Goal: Task Accomplishment & Management: Complete application form

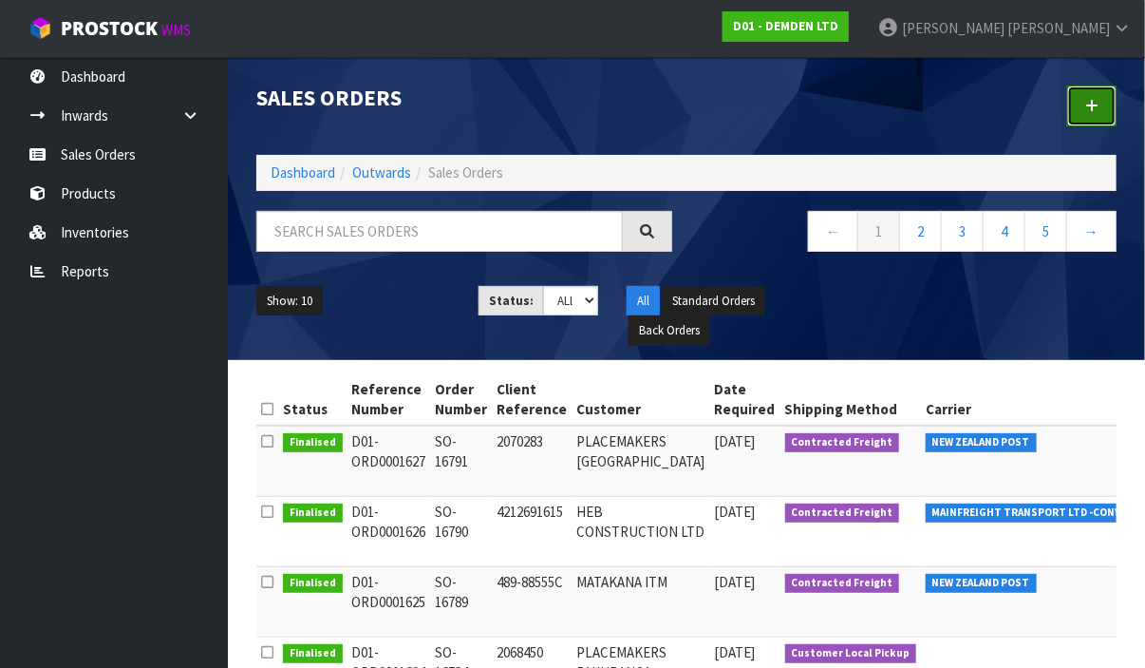
click at [1088, 101] on icon at bounding box center [1091, 106] width 13 height 14
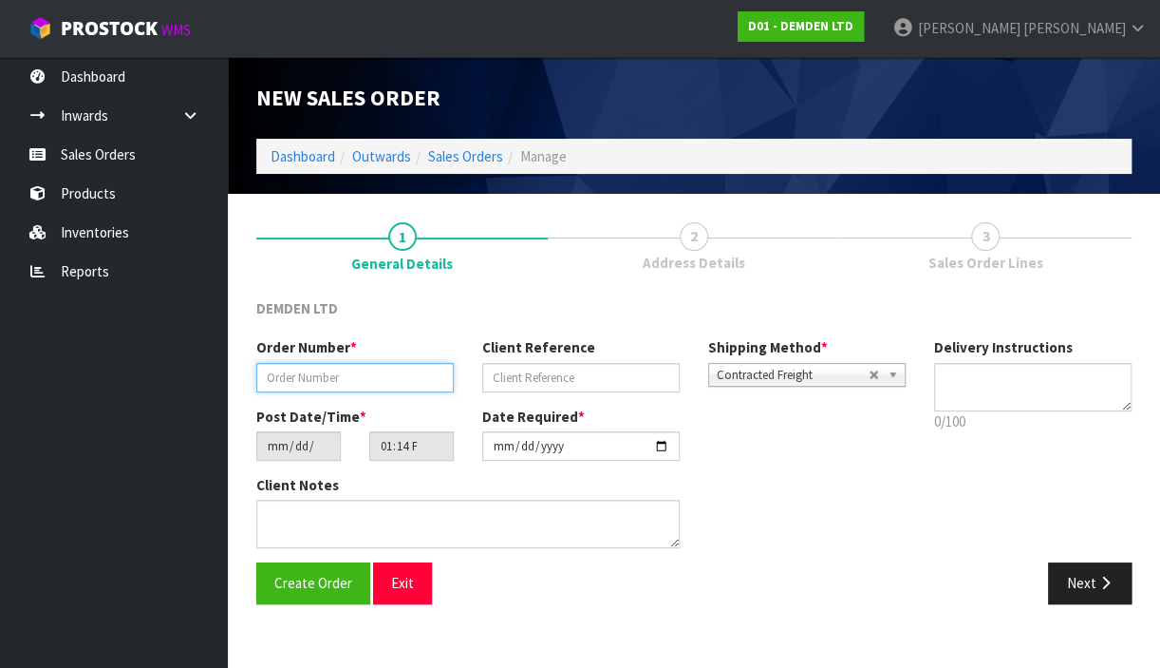
click at [409, 373] on input "text" at bounding box center [355, 377] width 198 height 29
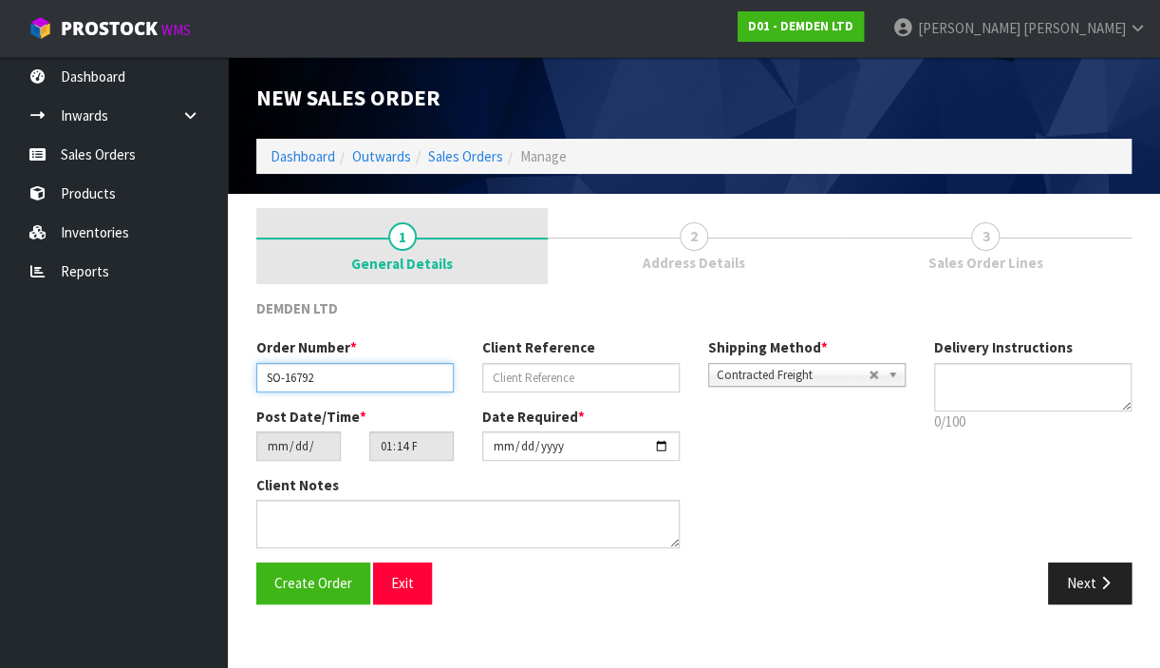
type input "SO-16792"
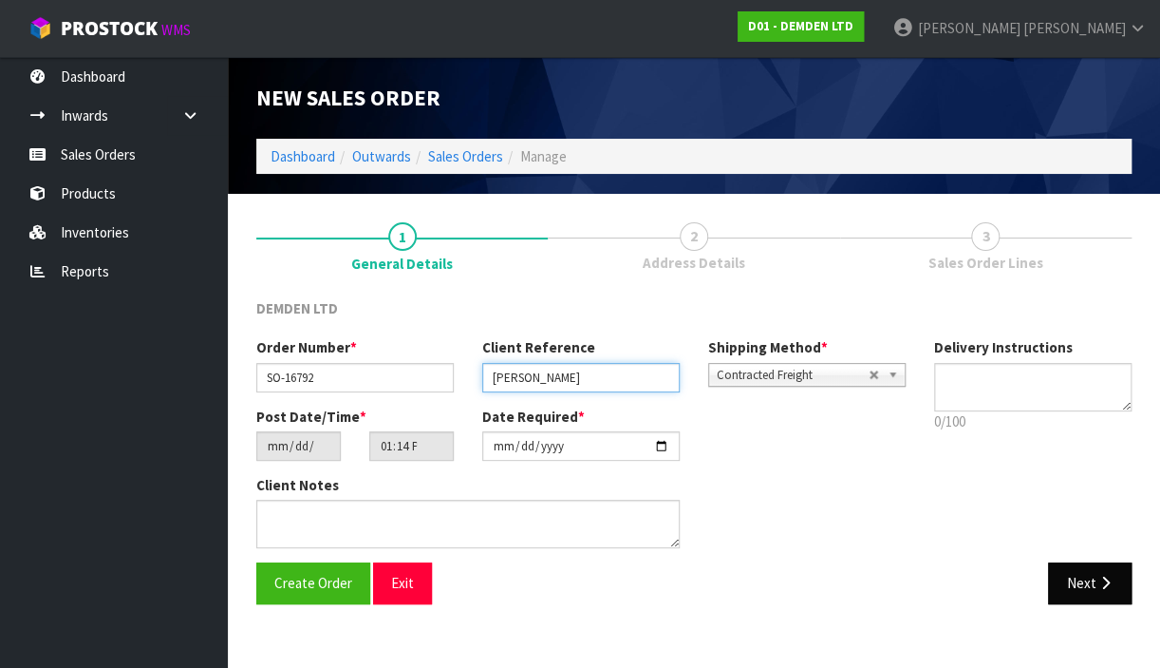
type input "[PERSON_NAME]"
click at [1100, 591] on button "Next" at bounding box center [1090, 582] width 84 height 41
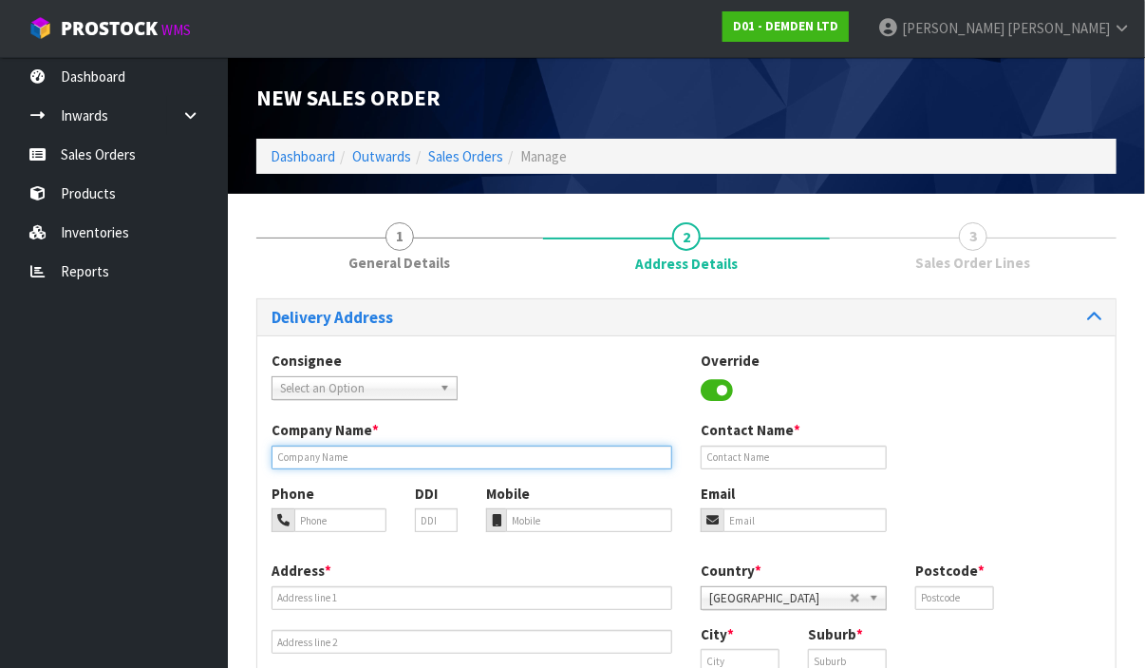
click at [332, 455] on input "text" at bounding box center [472, 457] width 401 height 24
type input "BEACHLANDS MITRE 10"
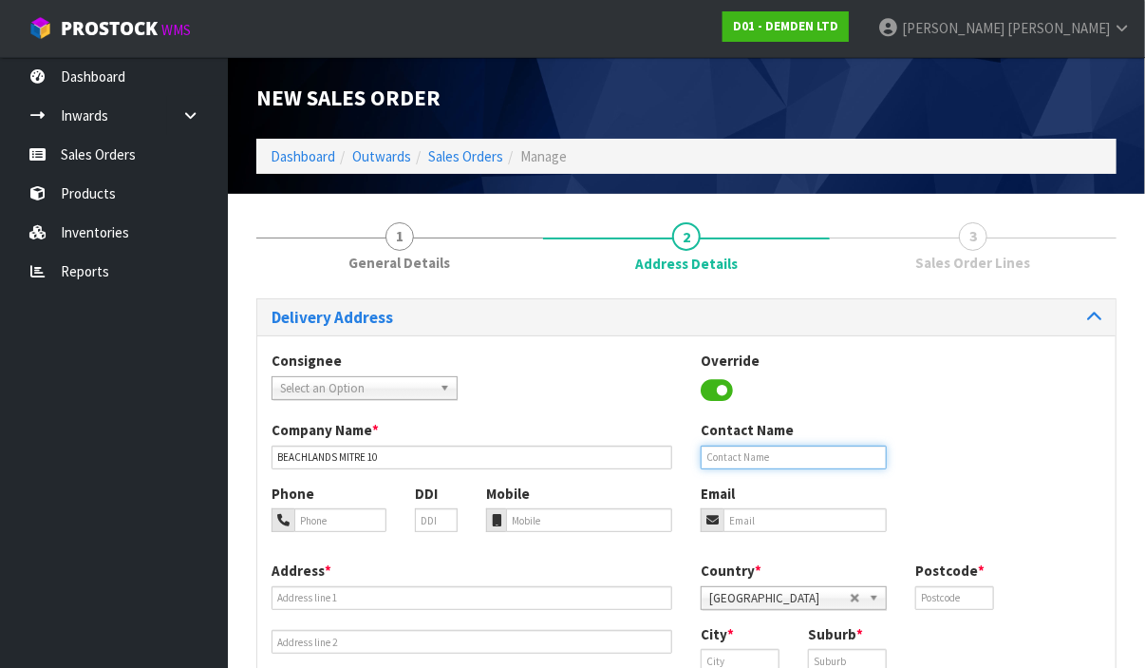
click at [745, 450] on input "text" at bounding box center [794, 457] width 186 height 24
type input "[PERSON_NAME]"
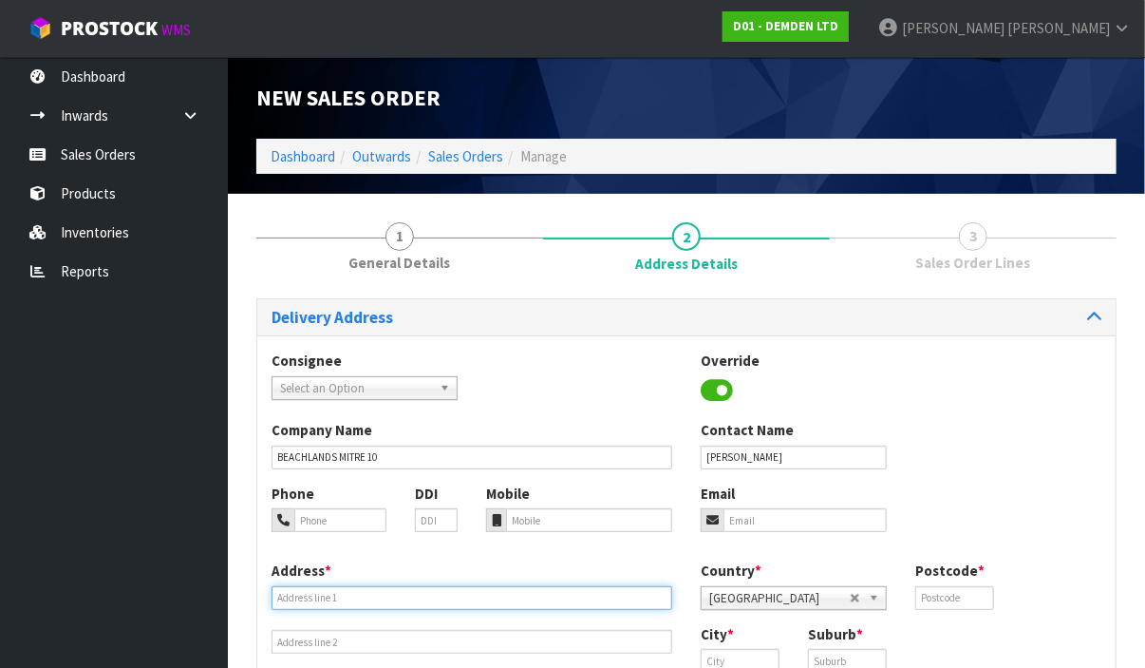
click at [387, 596] on input "text" at bounding box center [472, 598] width 401 height 24
type input "[STREET_ADDRESS]"
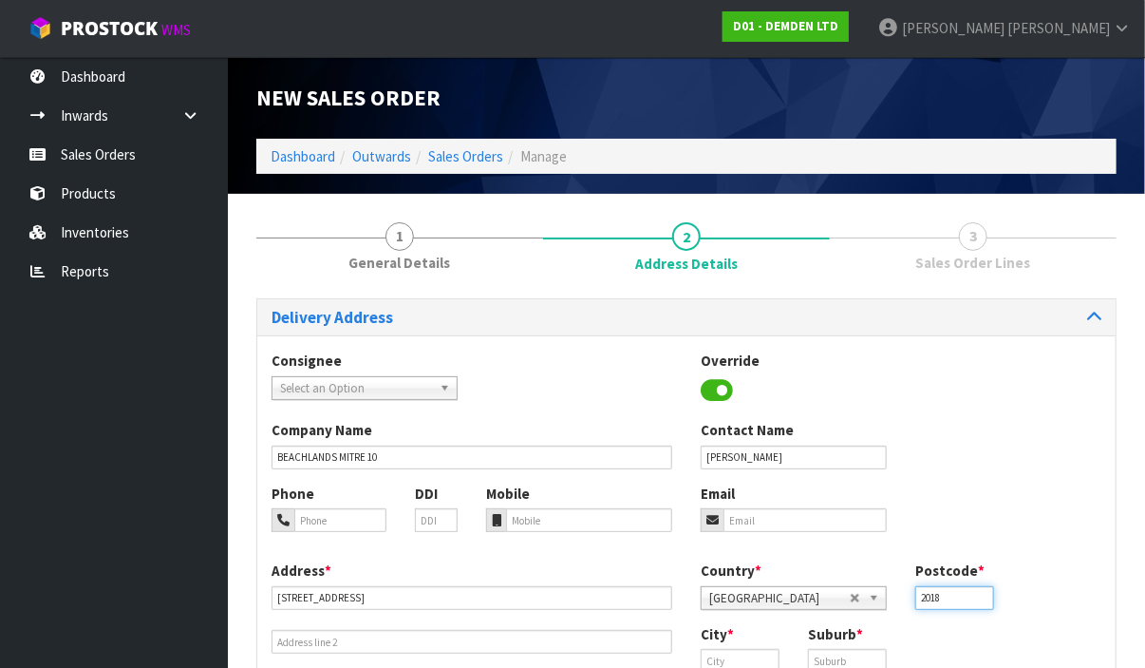
type input "2018"
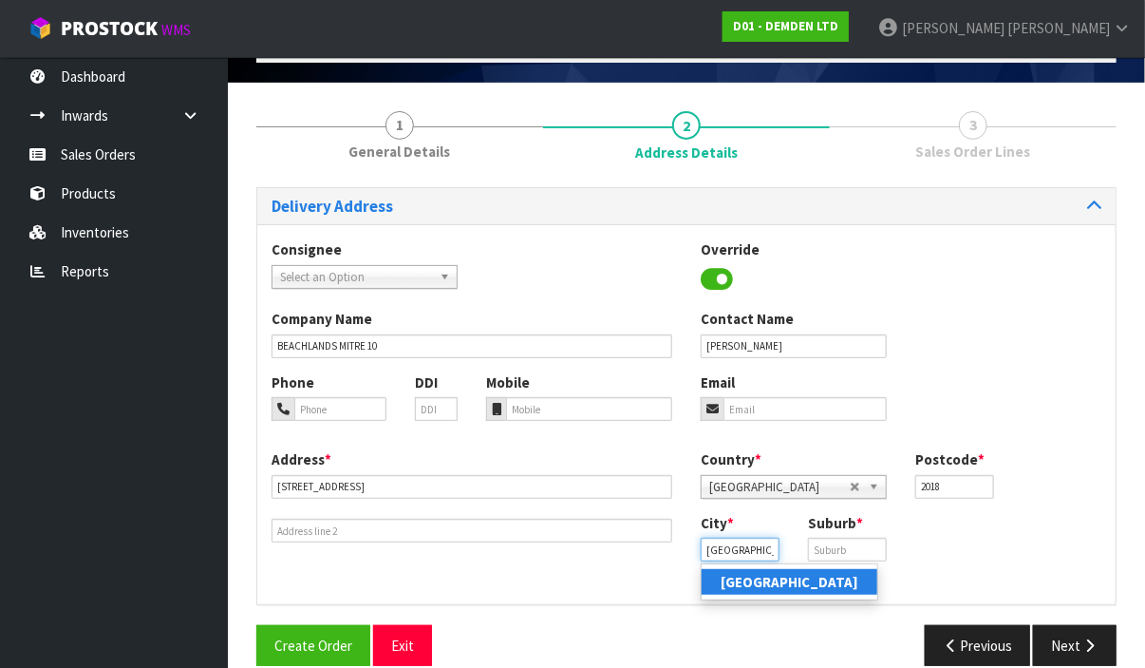
scroll to position [122, 0]
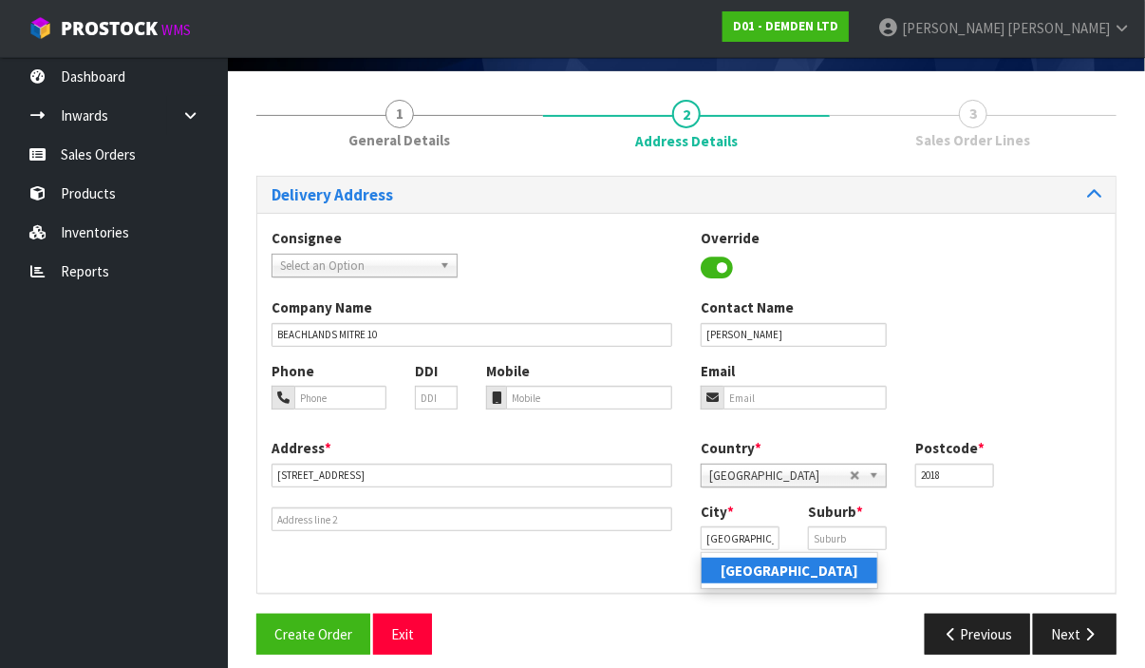
click at [756, 577] on strong "[GEOGRAPHIC_DATA]" at bounding box center [790, 570] width 138 height 18
type input "[GEOGRAPHIC_DATA]"
click at [846, 531] on input "text" at bounding box center [847, 538] width 79 height 24
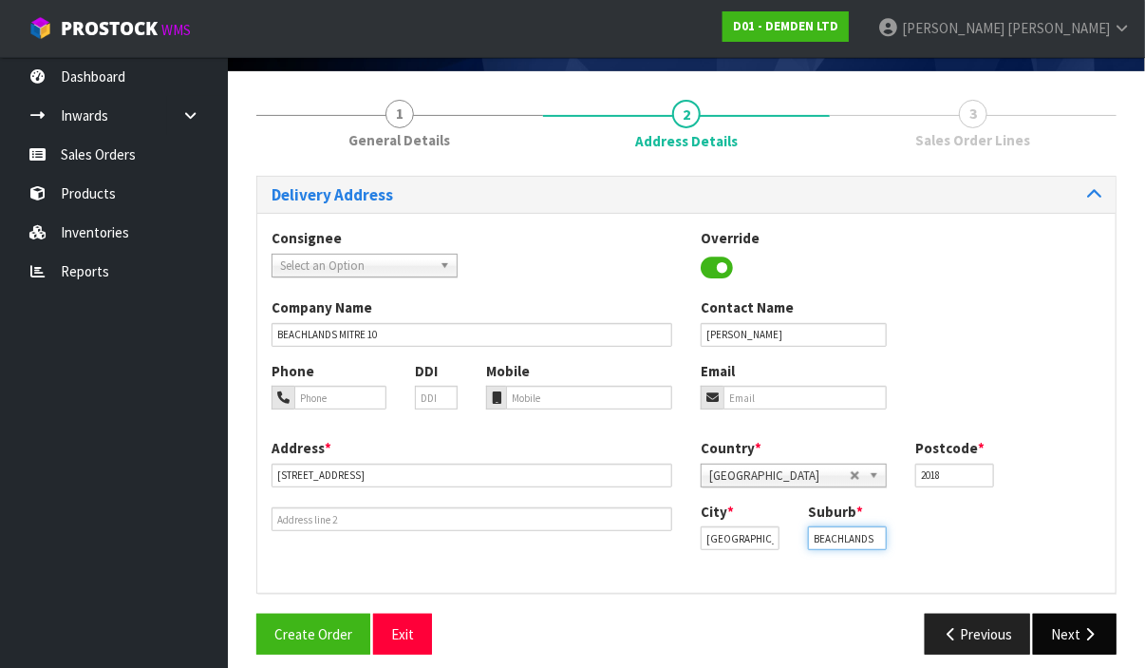
type input "BEACHLANDS"
click at [1068, 648] on button "Next" at bounding box center [1075, 633] width 84 height 41
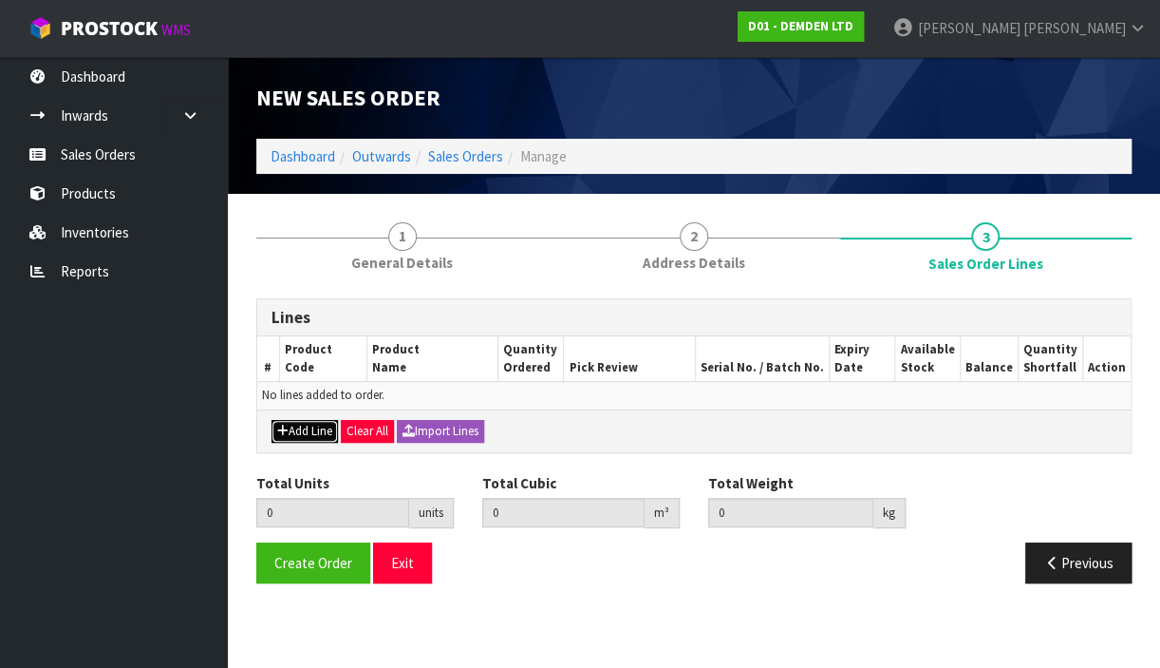
click at [301, 433] on button "Add Line" at bounding box center [305, 431] width 66 height 23
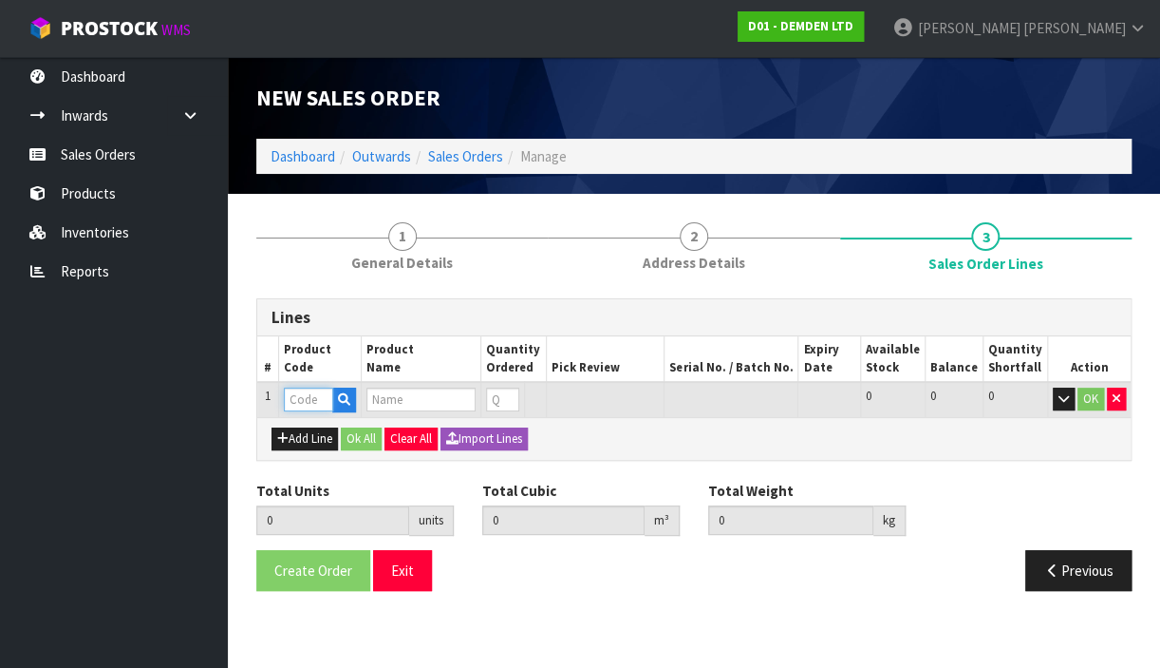
click at [319, 395] on input "text" at bounding box center [308, 399] width 49 height 24
type input "200020"
type input "0.000000"
type input "0.000"
type input "KUNISEAL 20 LM"
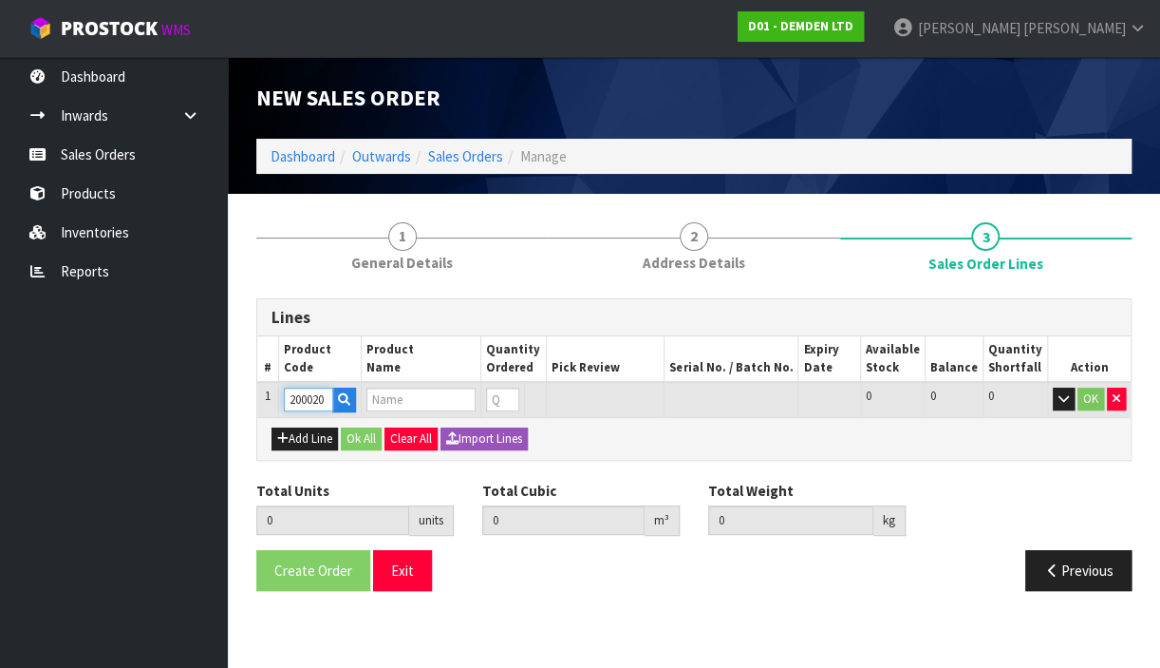
type input "0"
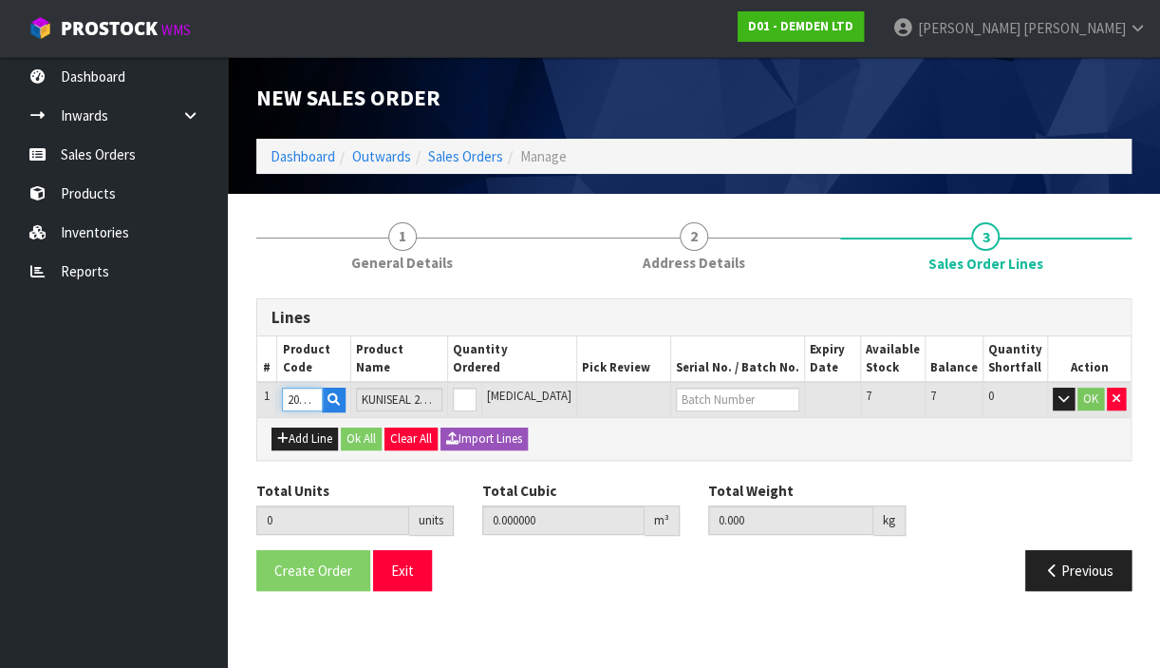
type input "200020"
type input "1"
type input "0.011664"
type input "8.62"
type input "1"
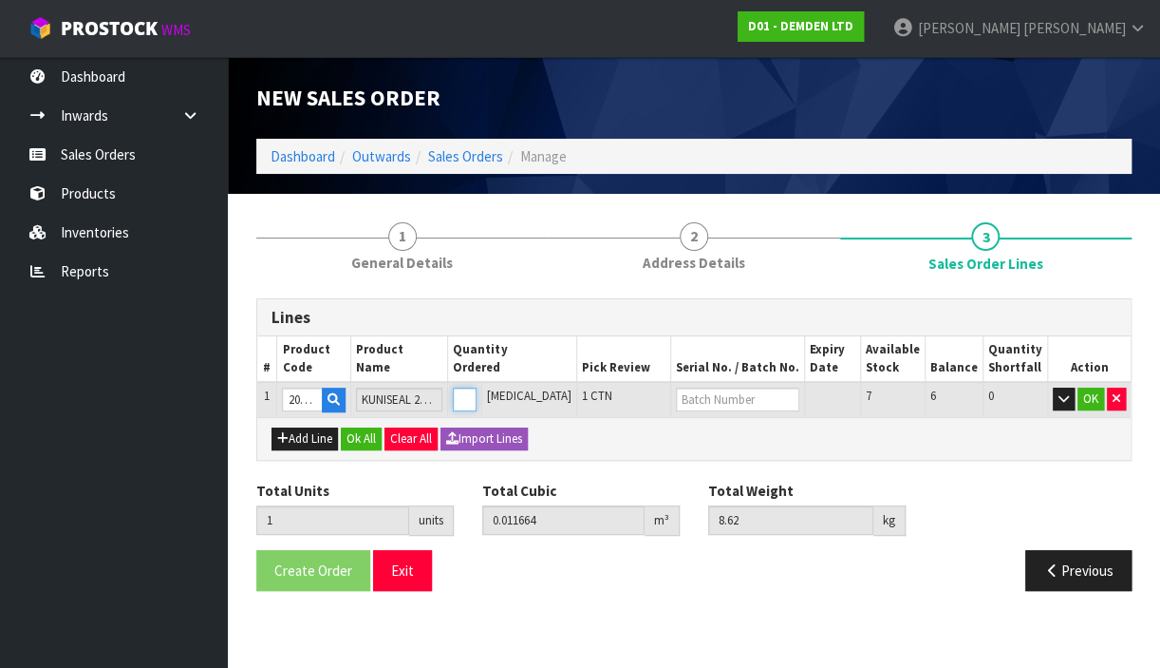
click at [476, 393] on input "1" at bounding box center [464, 399] width 23 height 24
click at [744, 395] on input "text" at bounding box center [737, 399] width 123 height 24
click at [737, 436] on link "H-401" at bounding box center [765, 431] width 150 height 26
type input "H-401"
click at [357, 440] on button "Ok All" at bounding box center [361, 438] width 41 height 23
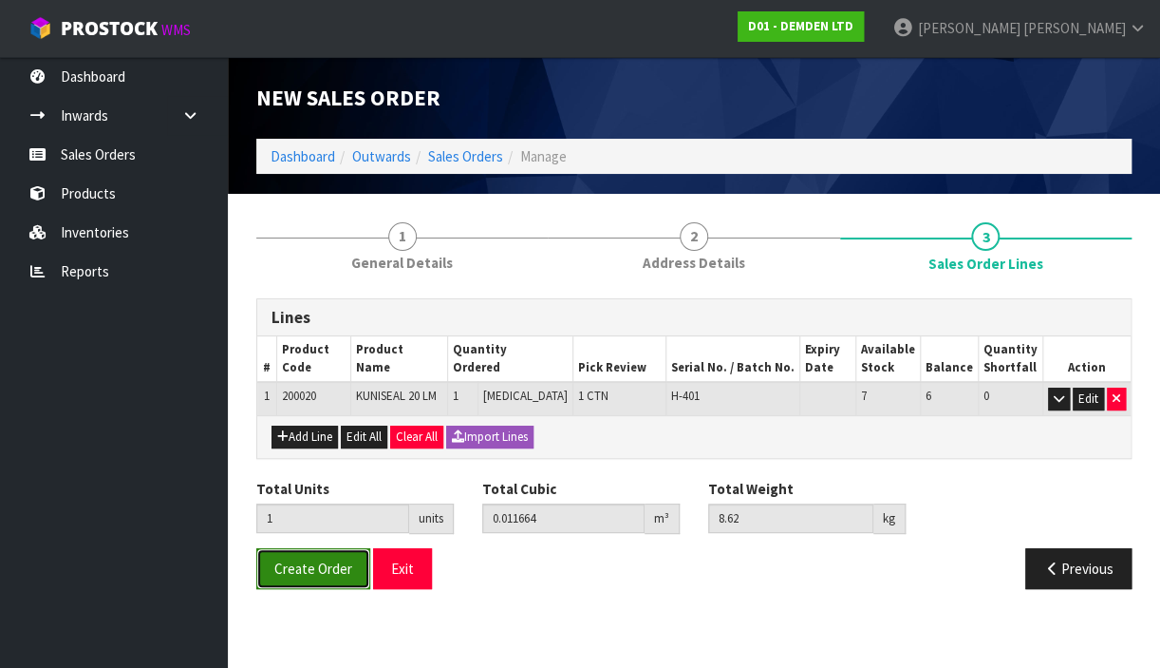
click at [316, 566] on span "Create Order" at bounding box center [313, 568] width 78 height 18
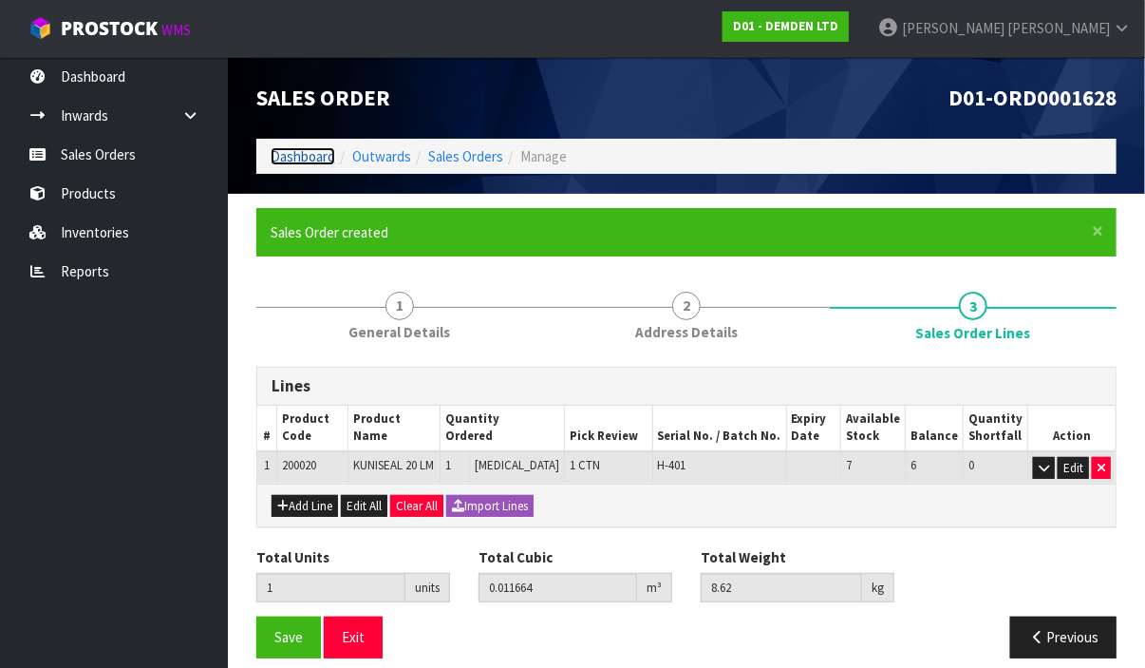
click at [287, 160] on link "Dashboard" at bounding box center [303, 156] width 65 height 18
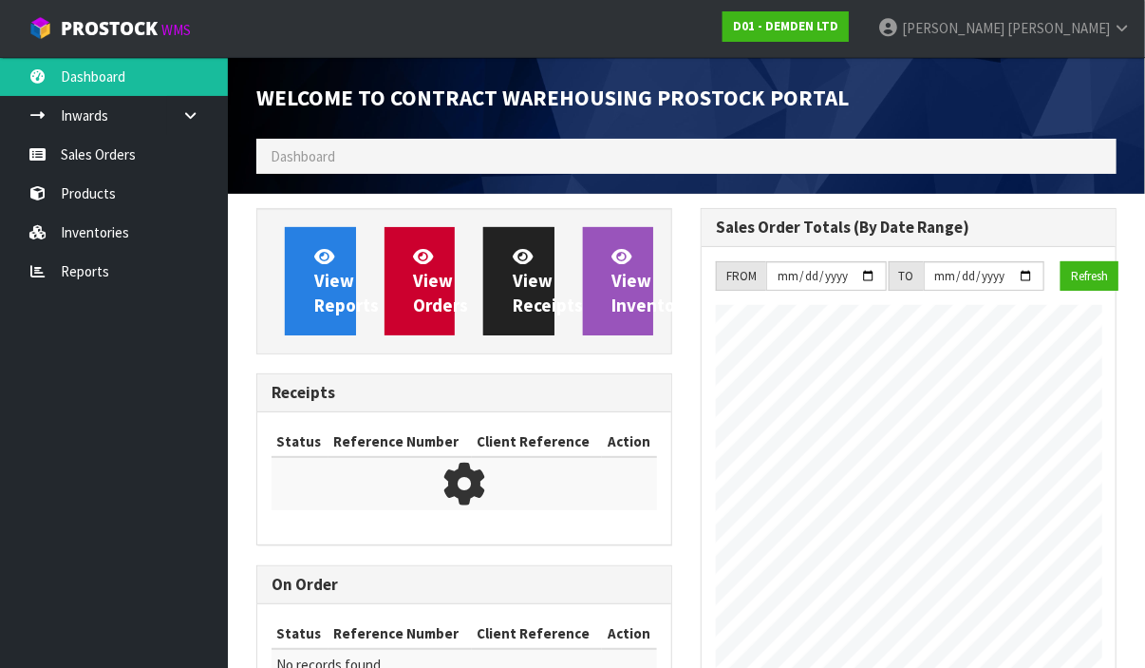
scroll to position [927, 444]
